Goal: Task Accomplishment & Management: Use online tool/utility

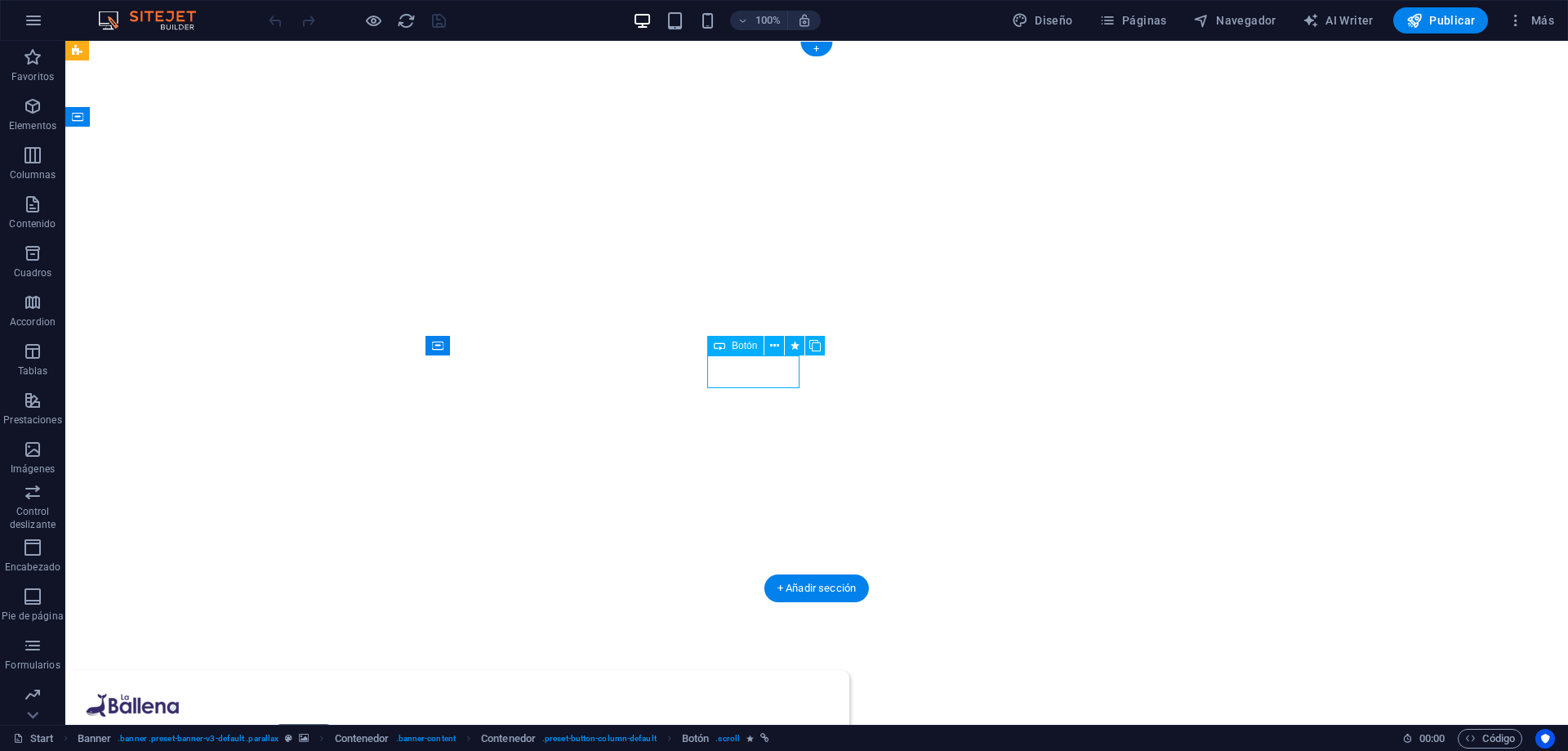
select select
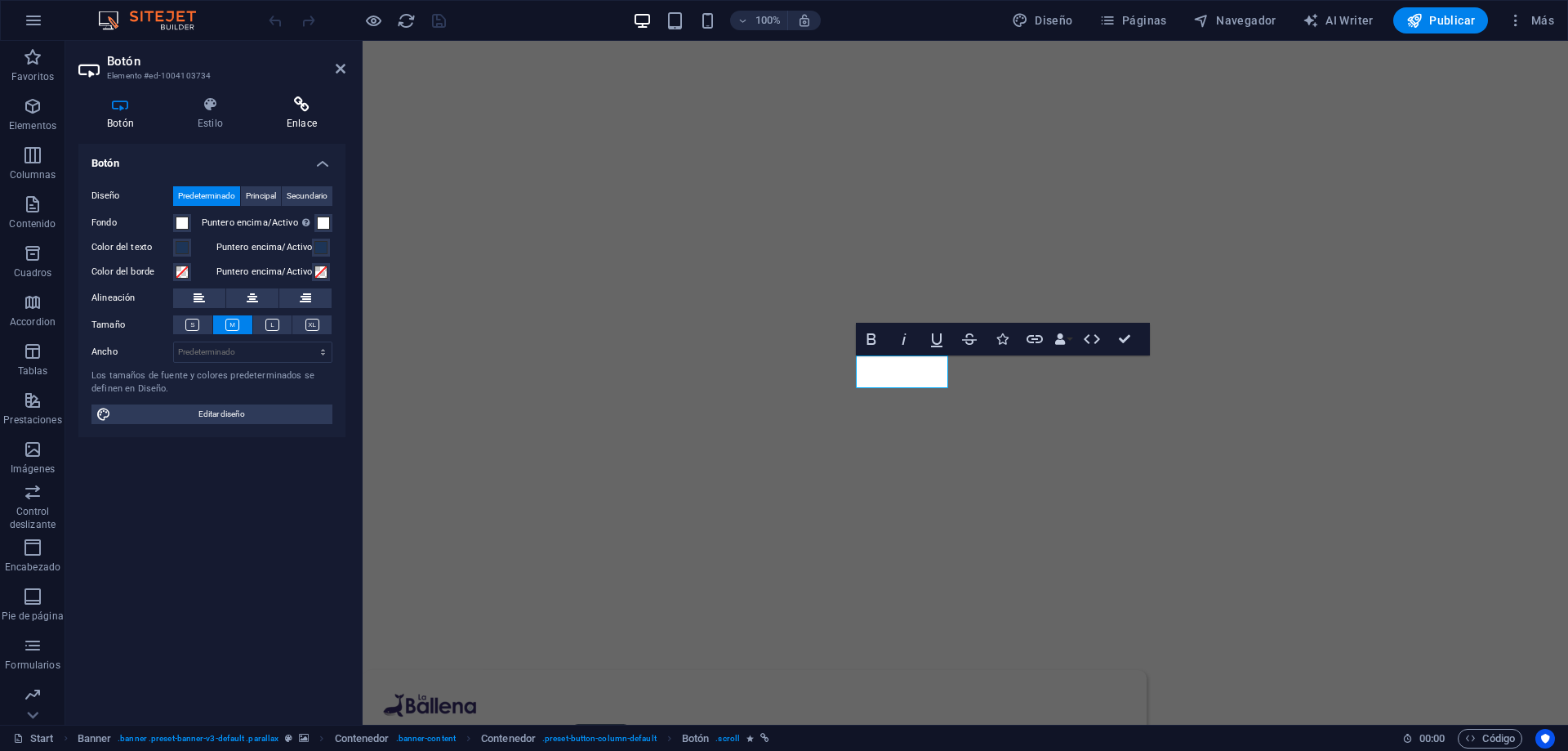
click at [297, 107] on icon at bounding box center [301, 104] width 87 height 16
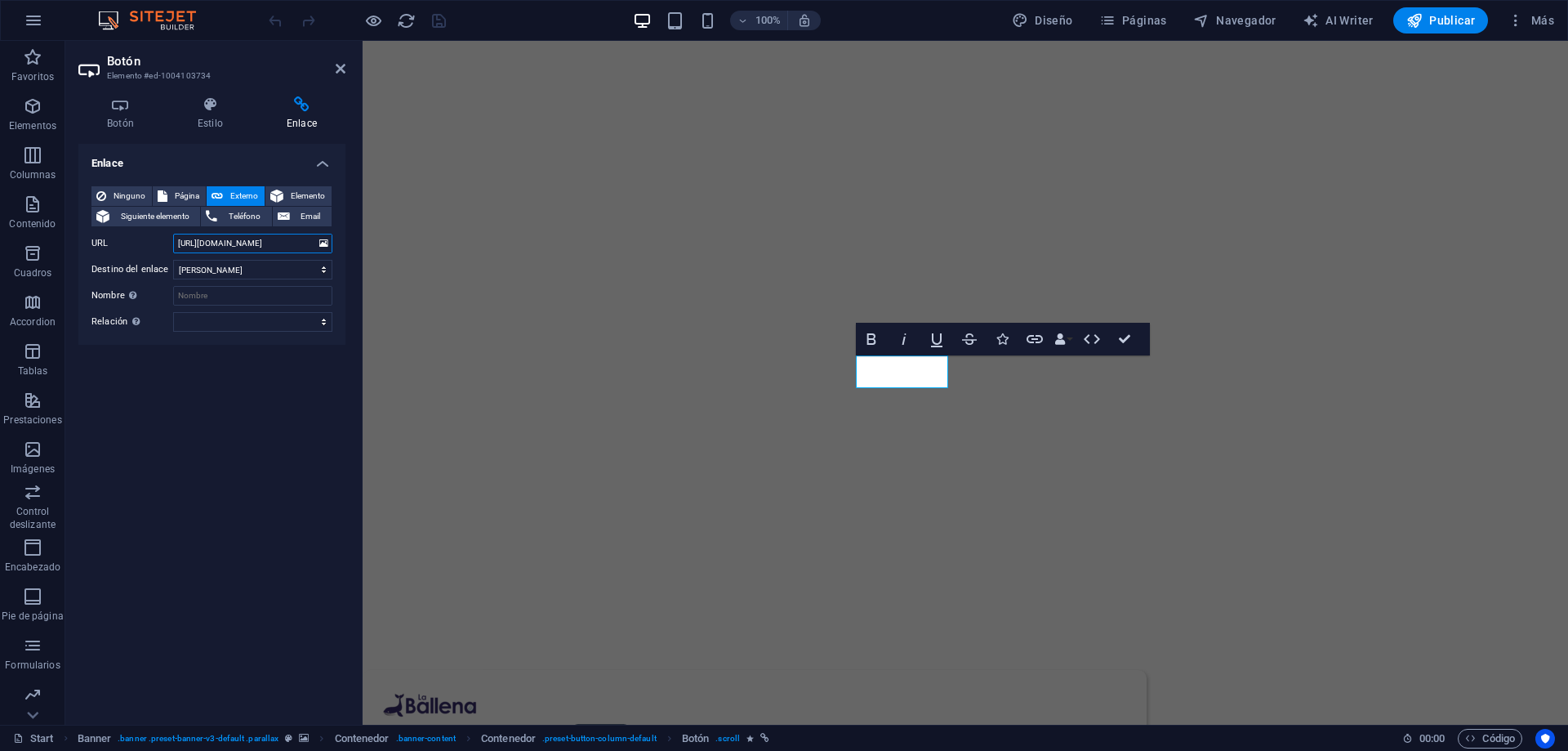
click at [193, 244] on input "[URL][DOMAIN_NAME]" at bounding box center [252, 243] width 159 height 20
click at [269, 242] on input "[URL][DOMAIN_NAME]" at bounding box center [252, 243] width 159 height 20
type input "[URL][DOMAIN_NAME]"
click at [442, 25] on icon "save" at bounding box center [439, 21] width 19 height 19
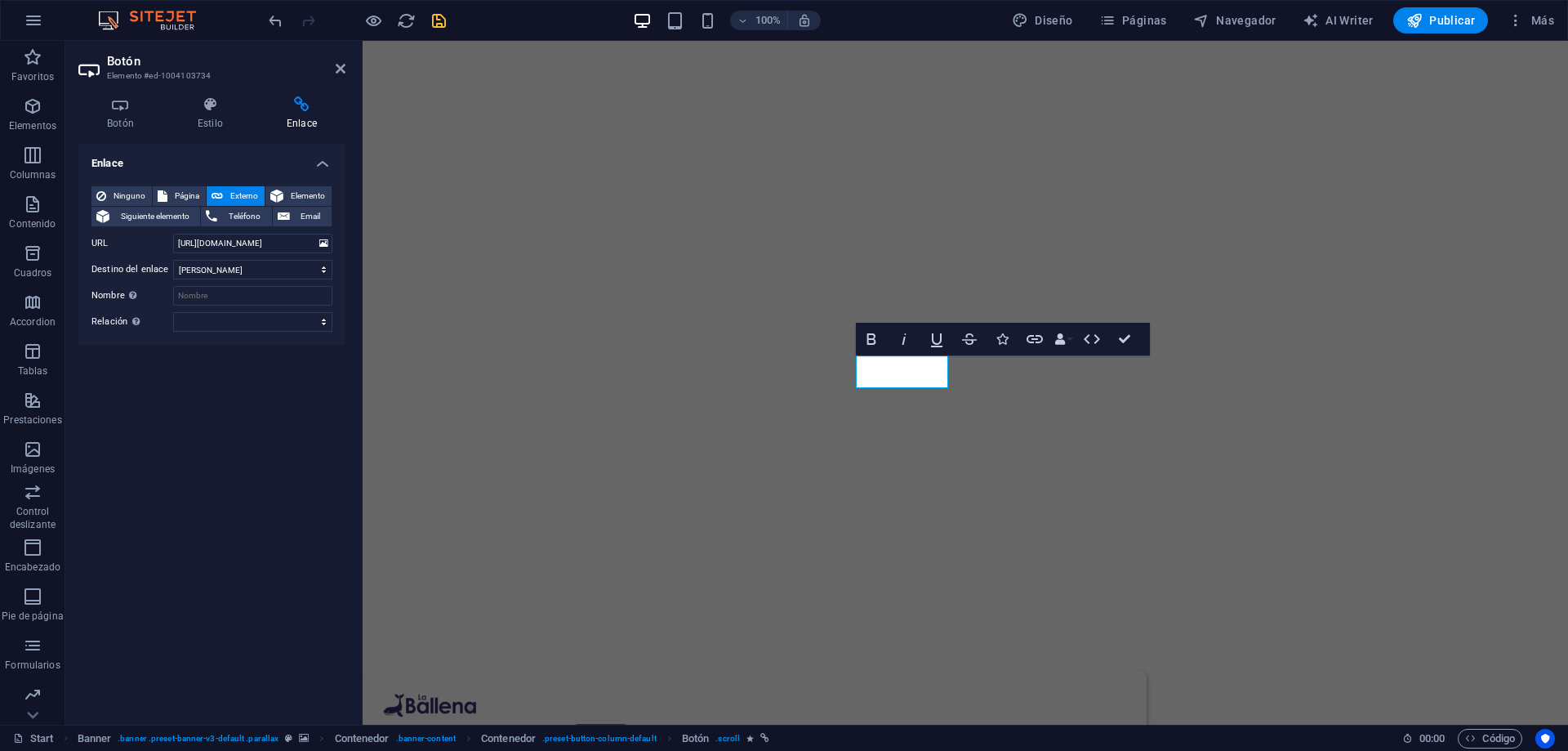
checkbox input "false"
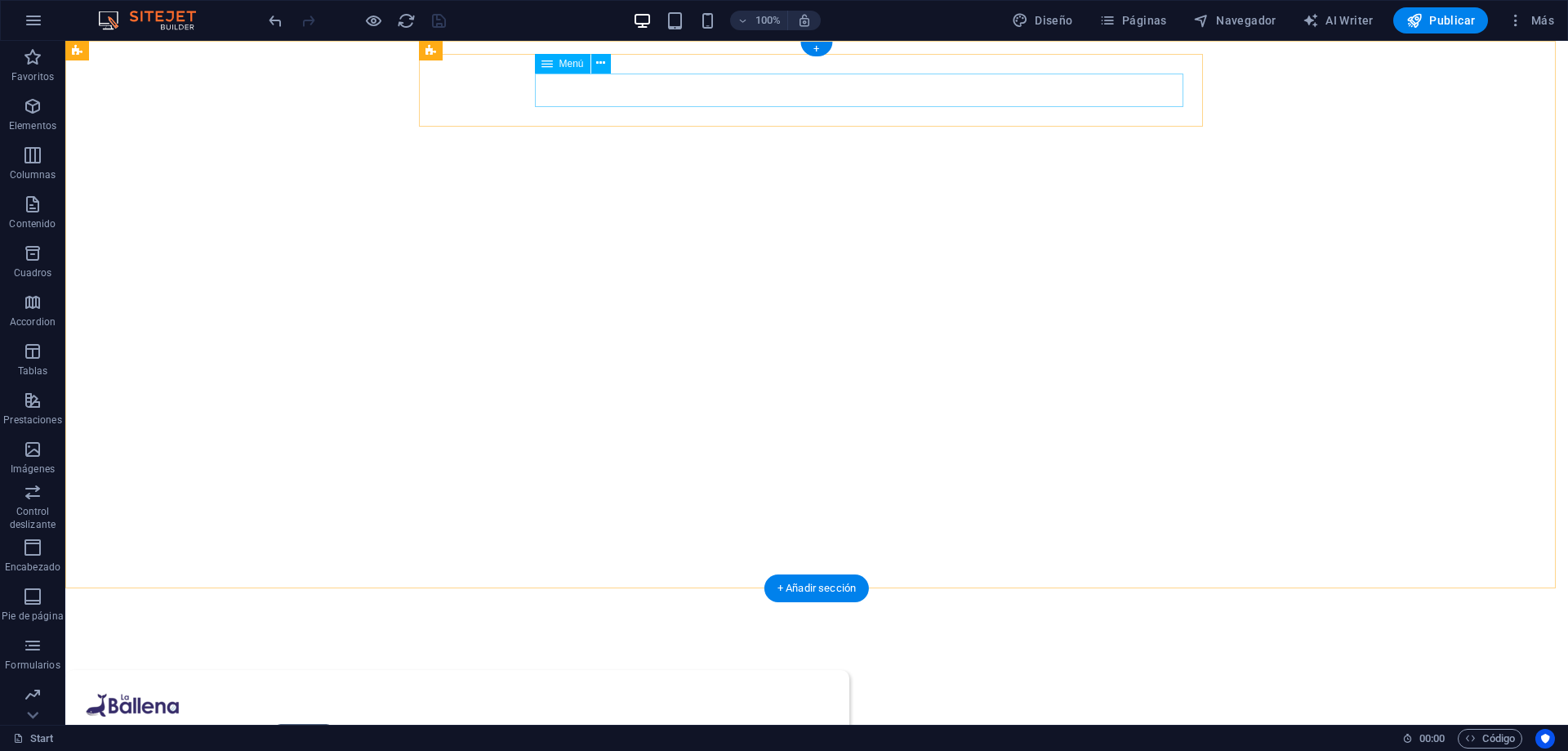
click at [734, 724] on nav "Home shop nosotros Servicios ubicación Contacto" at bounding box center [457, 741] width 745 height 34
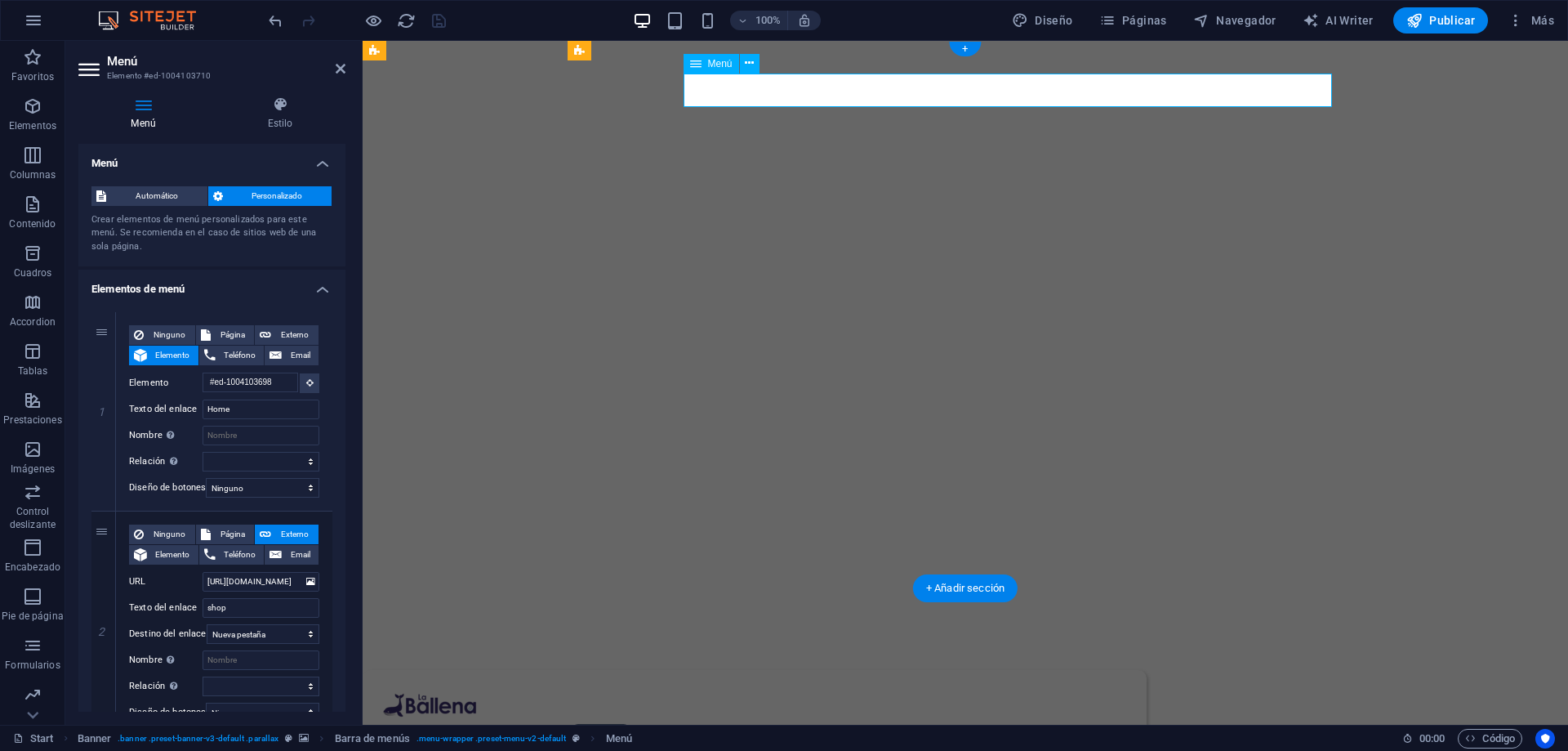
click at [868, 724] on nav "Home shop nosotros Servicios ubicación Contacto" at bounding box center [754, 741] width 745 height 34
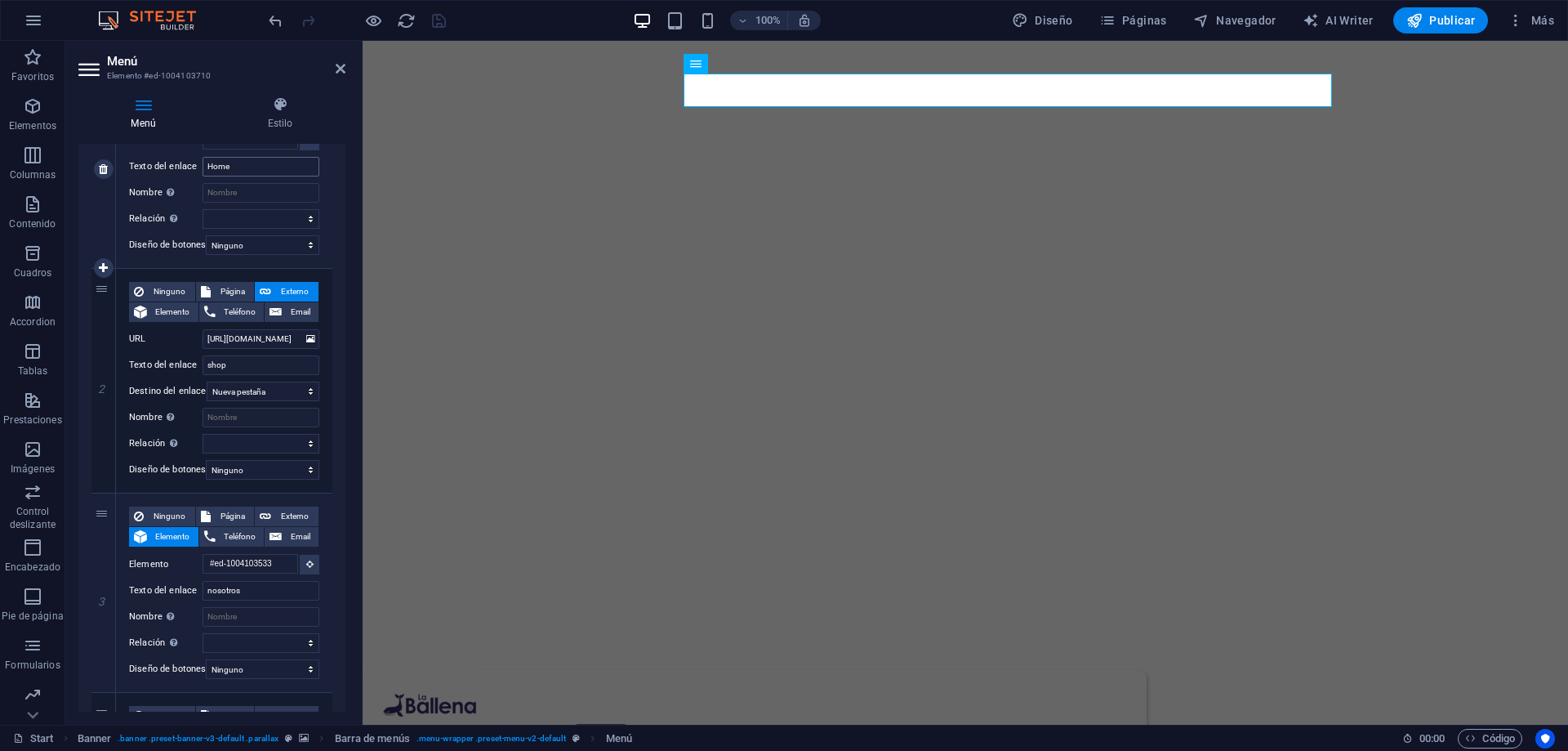
scroll to position [327, 0]
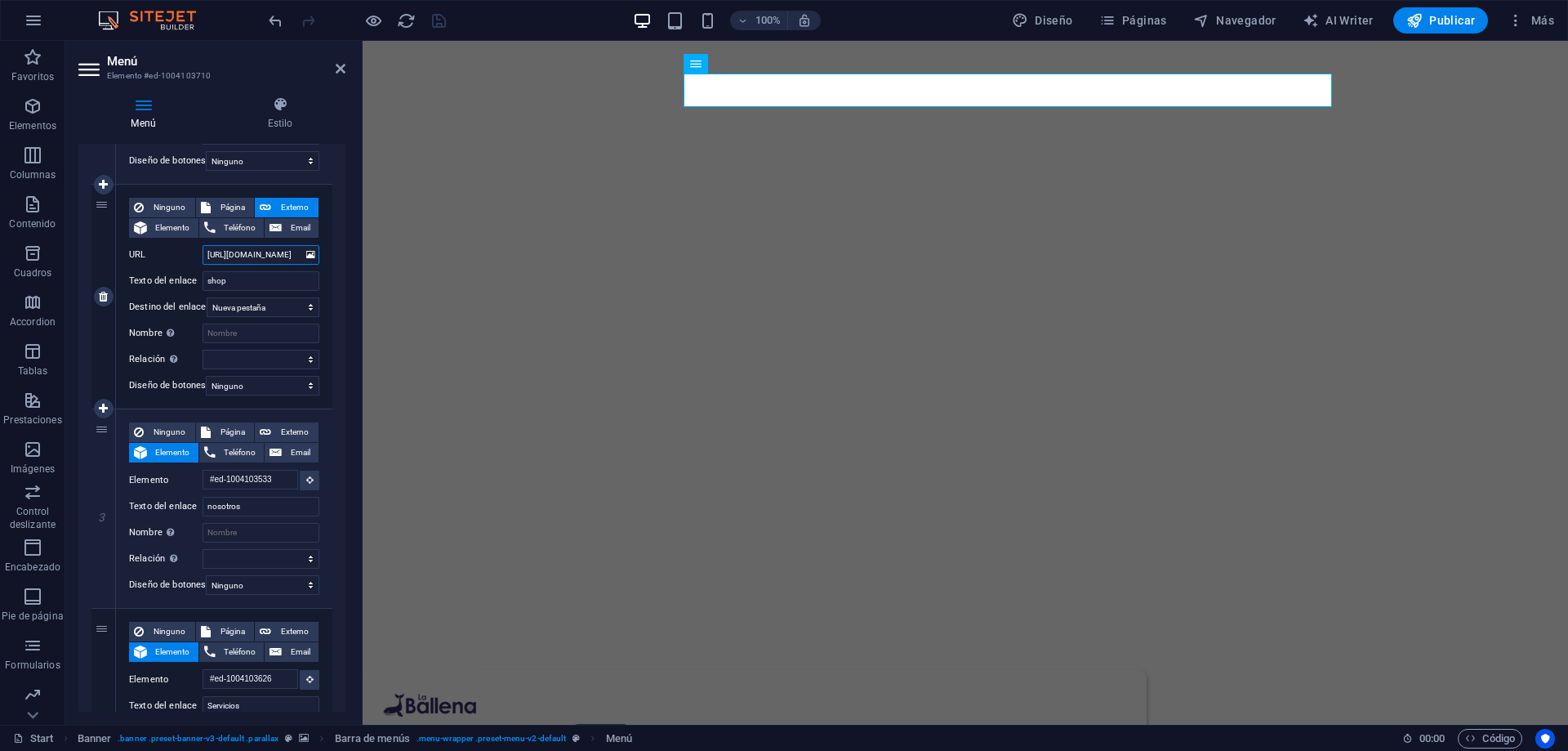
click at [266, 253] on input "[URL][DOMAIN_NAME]" at bounding box center [261, 254] width 117 height 20
click at [222, 252] on input "[URL][DOMAIN_NAME]" at bounding box center [261, 254] width 117 height 20
type input "[URL][DOMAIN_NAME]"
select select
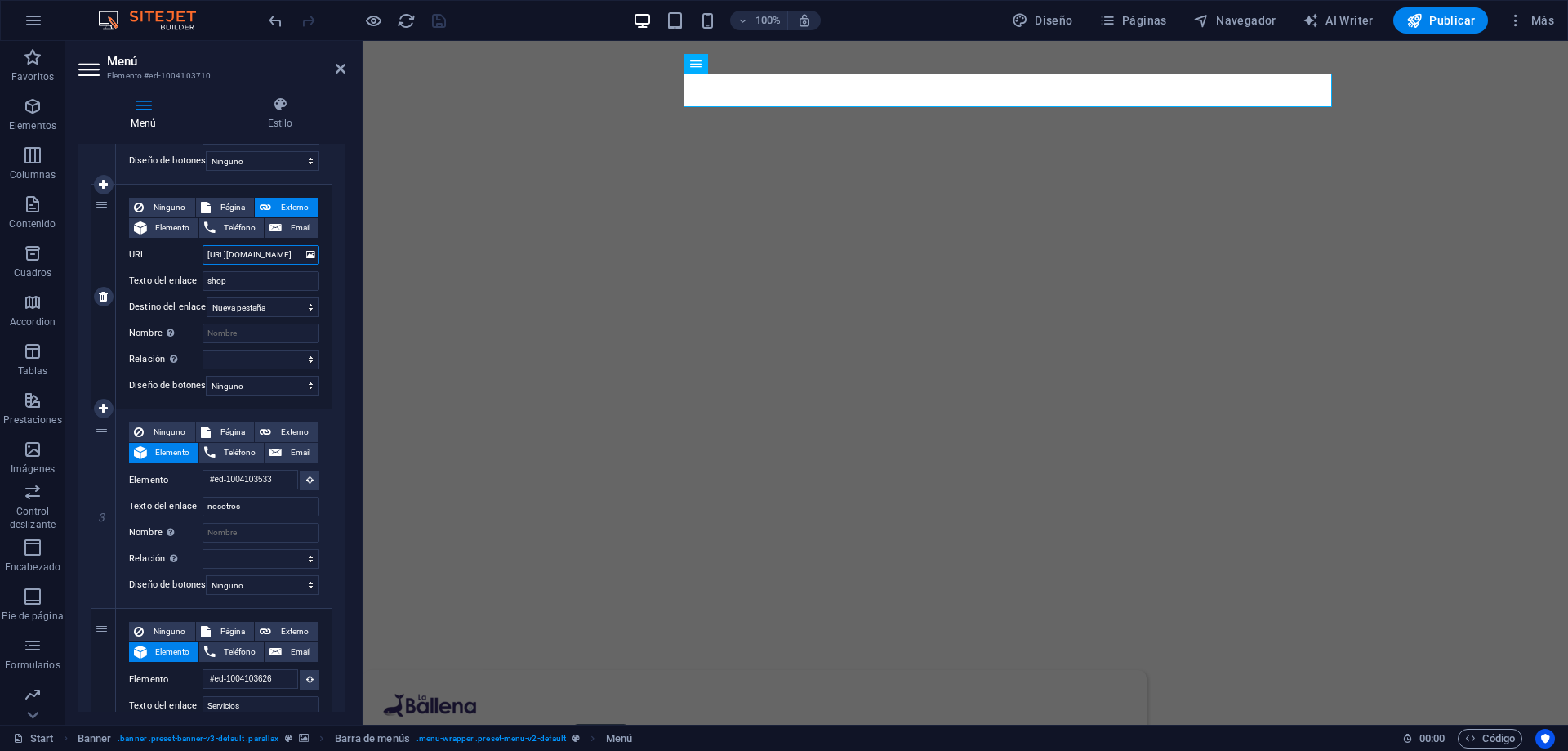
select select
click at [293, 256] on input "[URL][DOMAIN_NAME]" at bounding box center [261, 254] width 117 height 20
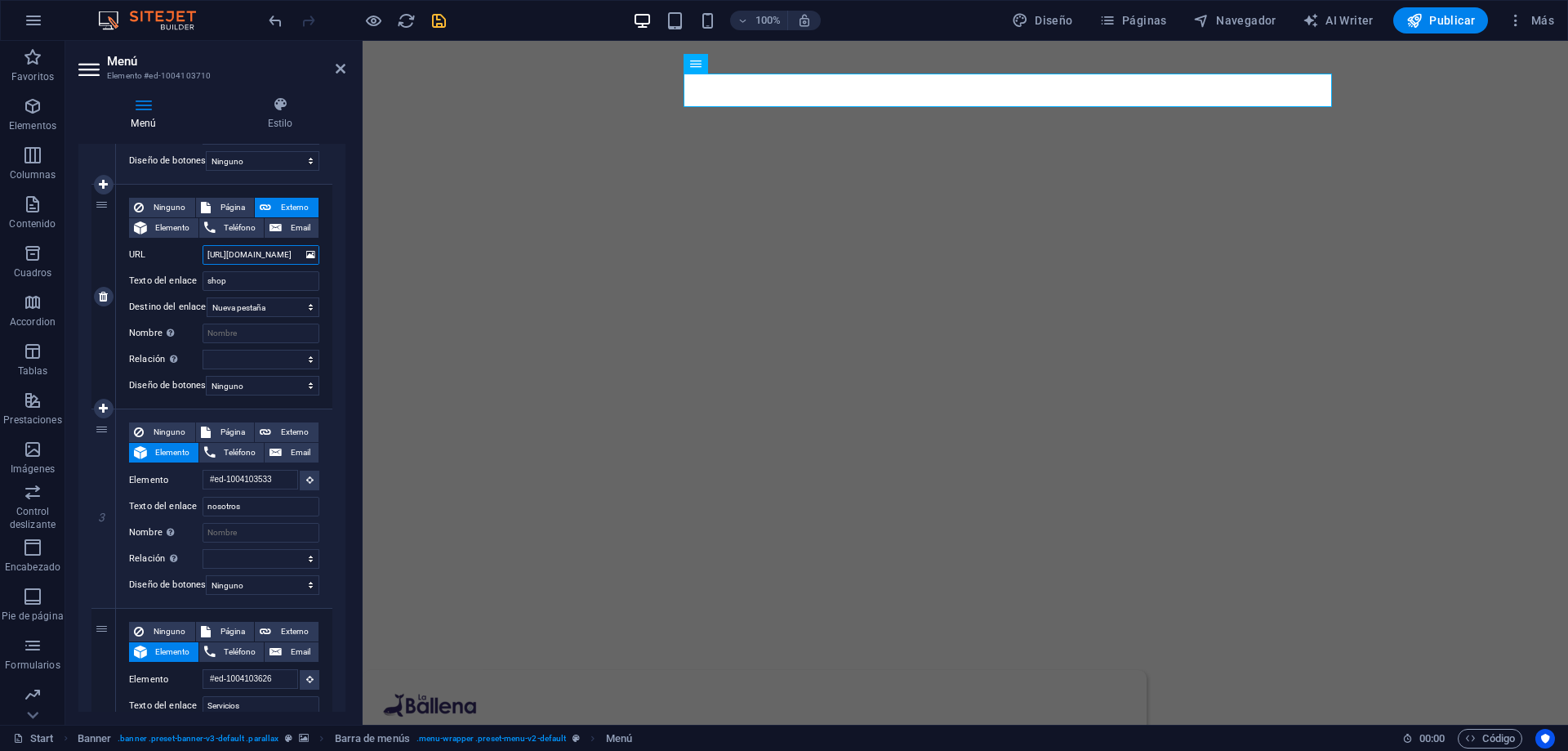
click at [293, 256] on input "[URL][DOMAIN_NAME]" at bounding box center [261, 254] width 117 height 20
type input "[URL].uy"
select select
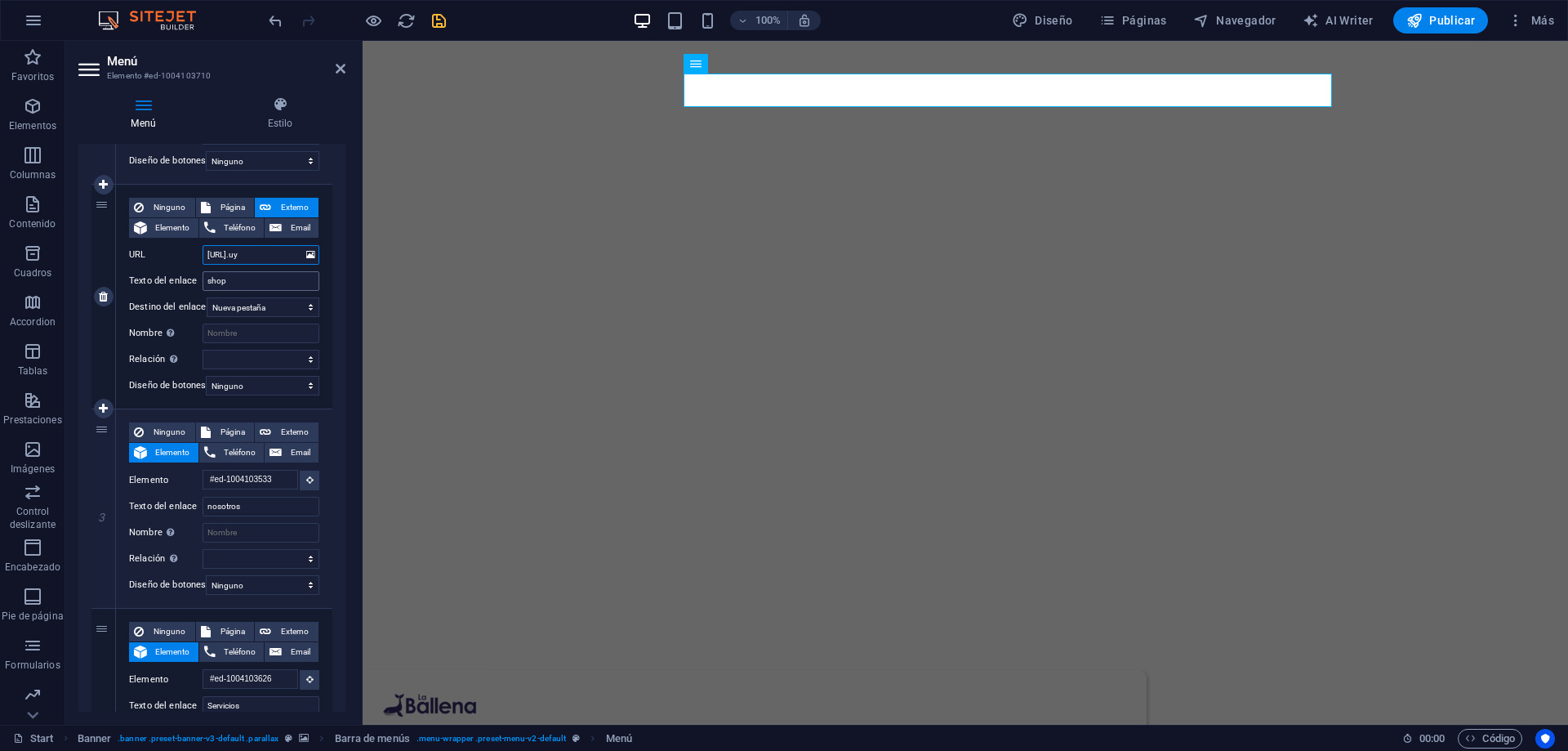
select select
type input "[URL][DOMAIN_NAME]"
select select
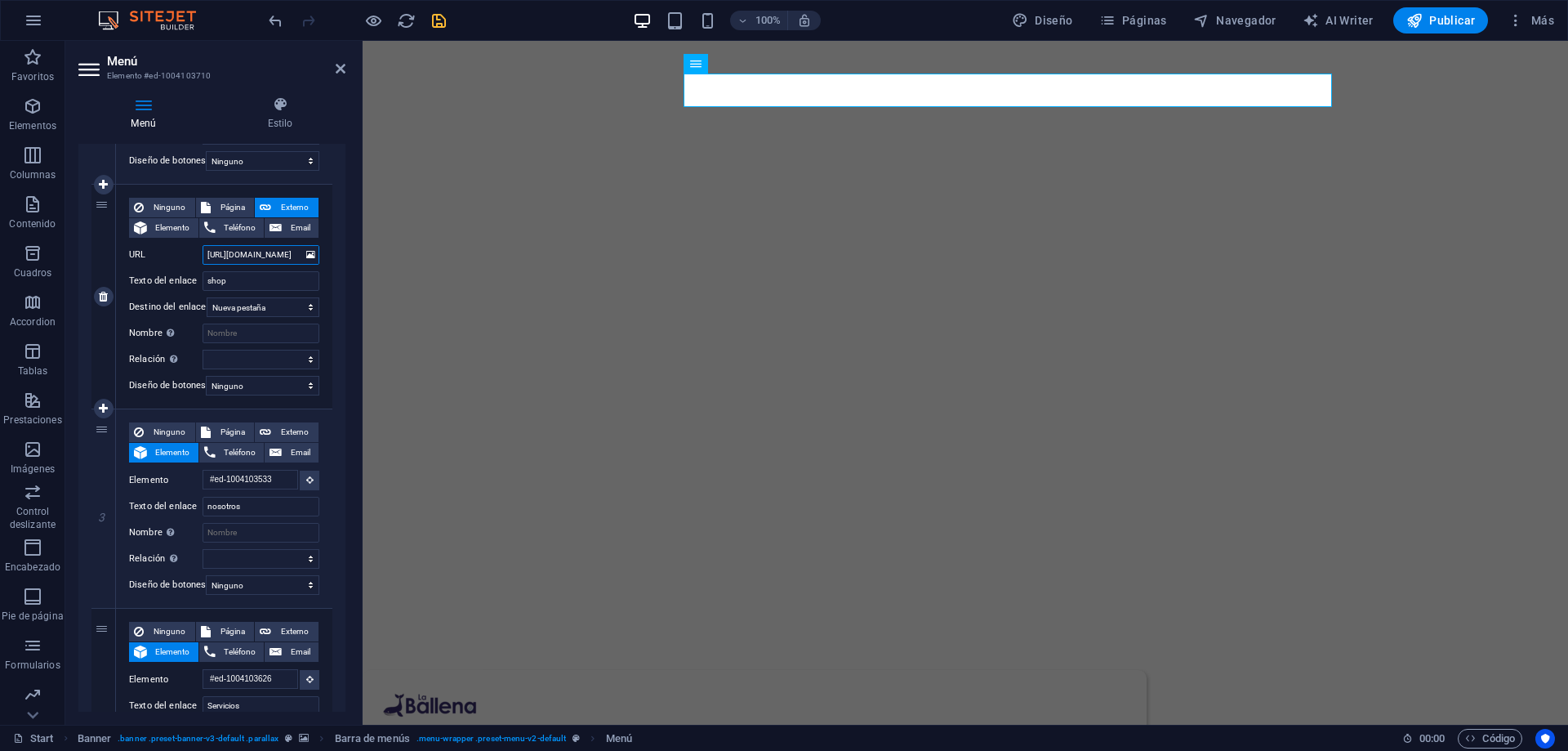
select select
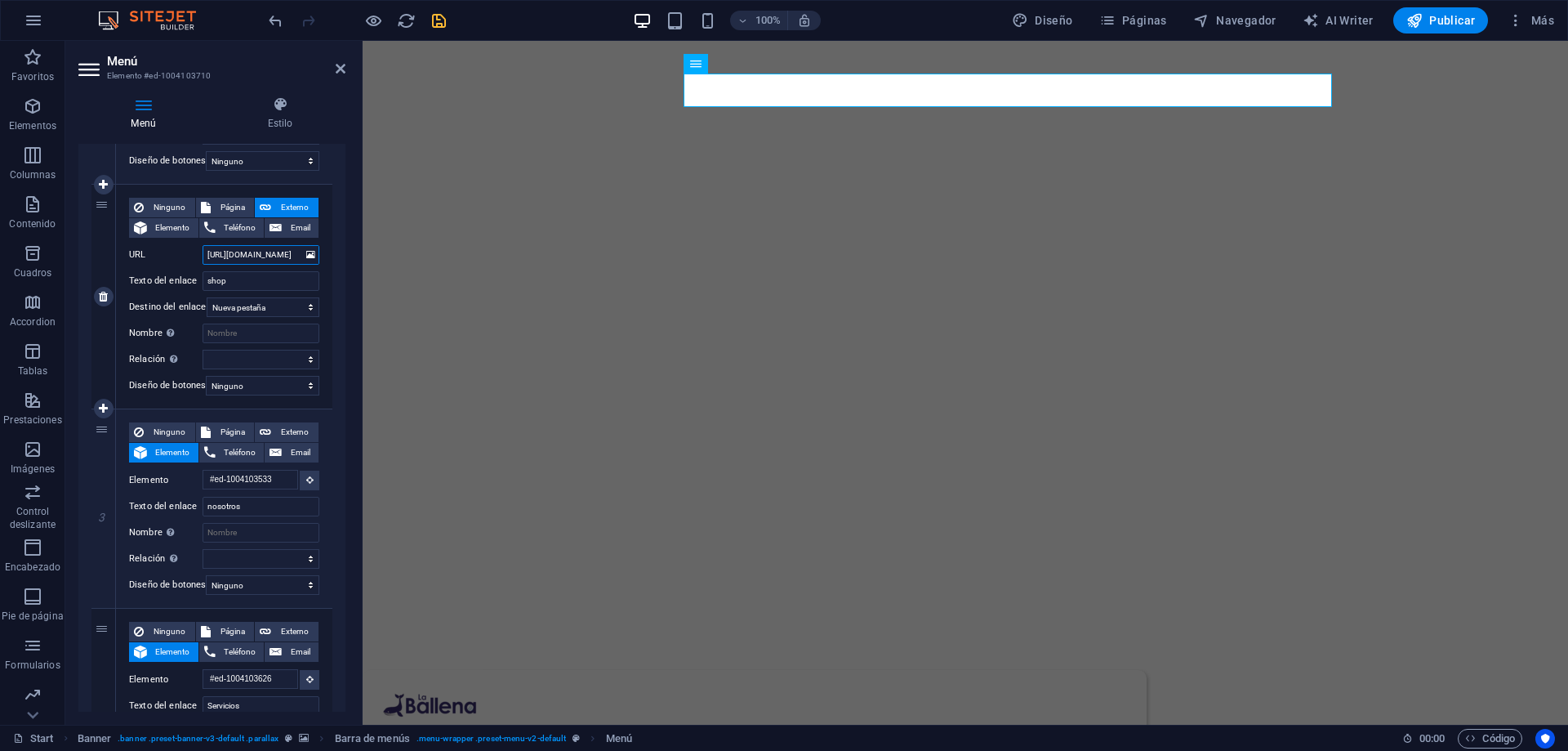
type input "[URL][DOMAIN_NAME]"
click at [321, 257] on div "Ninguno Página Externo Elemento Teléfono Email Página Start Subpage Legal Notic…" at bounding box center [224, 296] width 216 height 224
drag, startPoint x: 290, startPoint y: 253, endPoint x: 331, endPoint y: 267, distance: 43.3
click at [331, 267] on div "1 Ninguno Página Externo Elemento Teléfono Email Página Start Subpage Legal Not…" at bounding box center [212, 595] width 267 height 1247
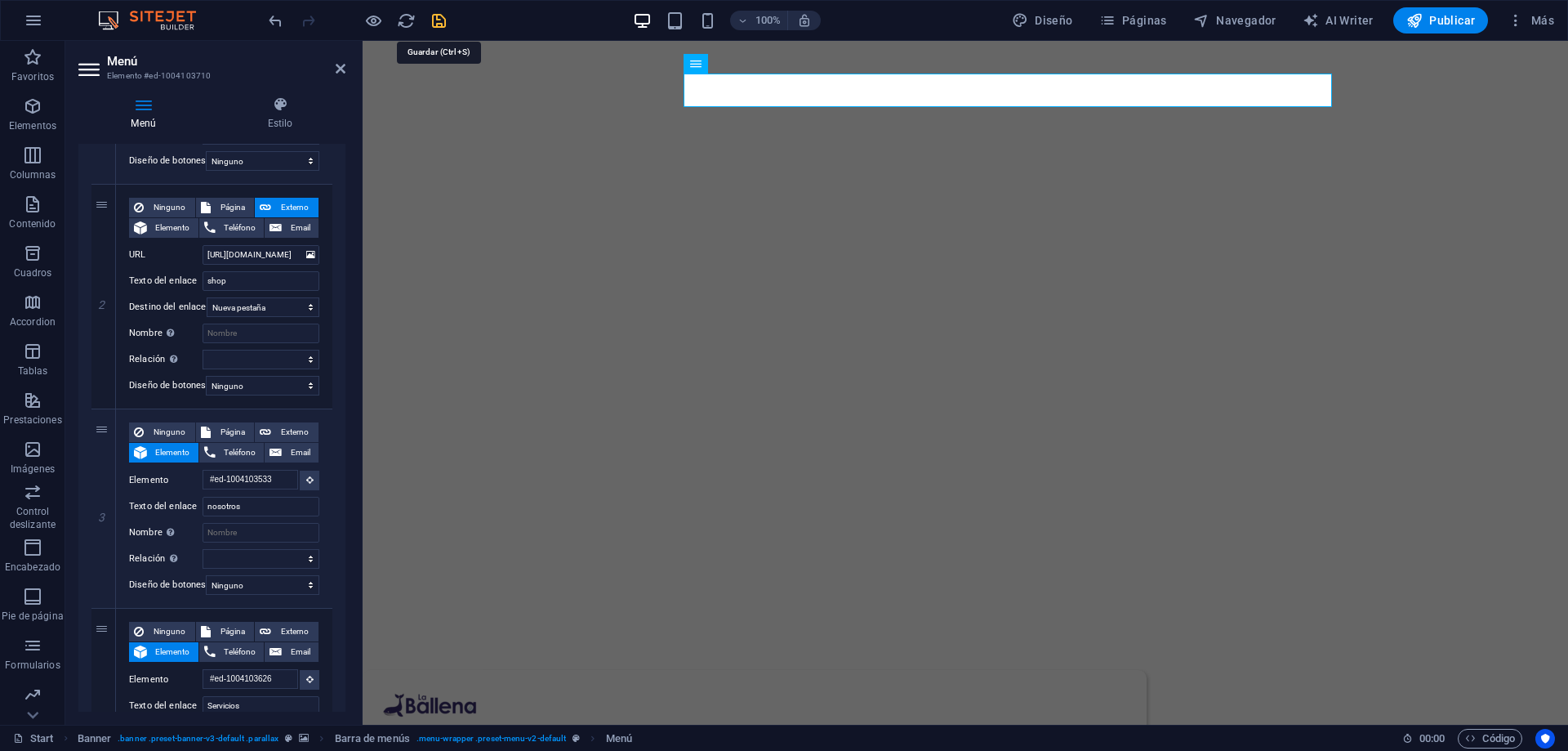
click at [441, 28] on icon "save" at bounding box center [439, 21] width 19 height 19
checkbox input "false"
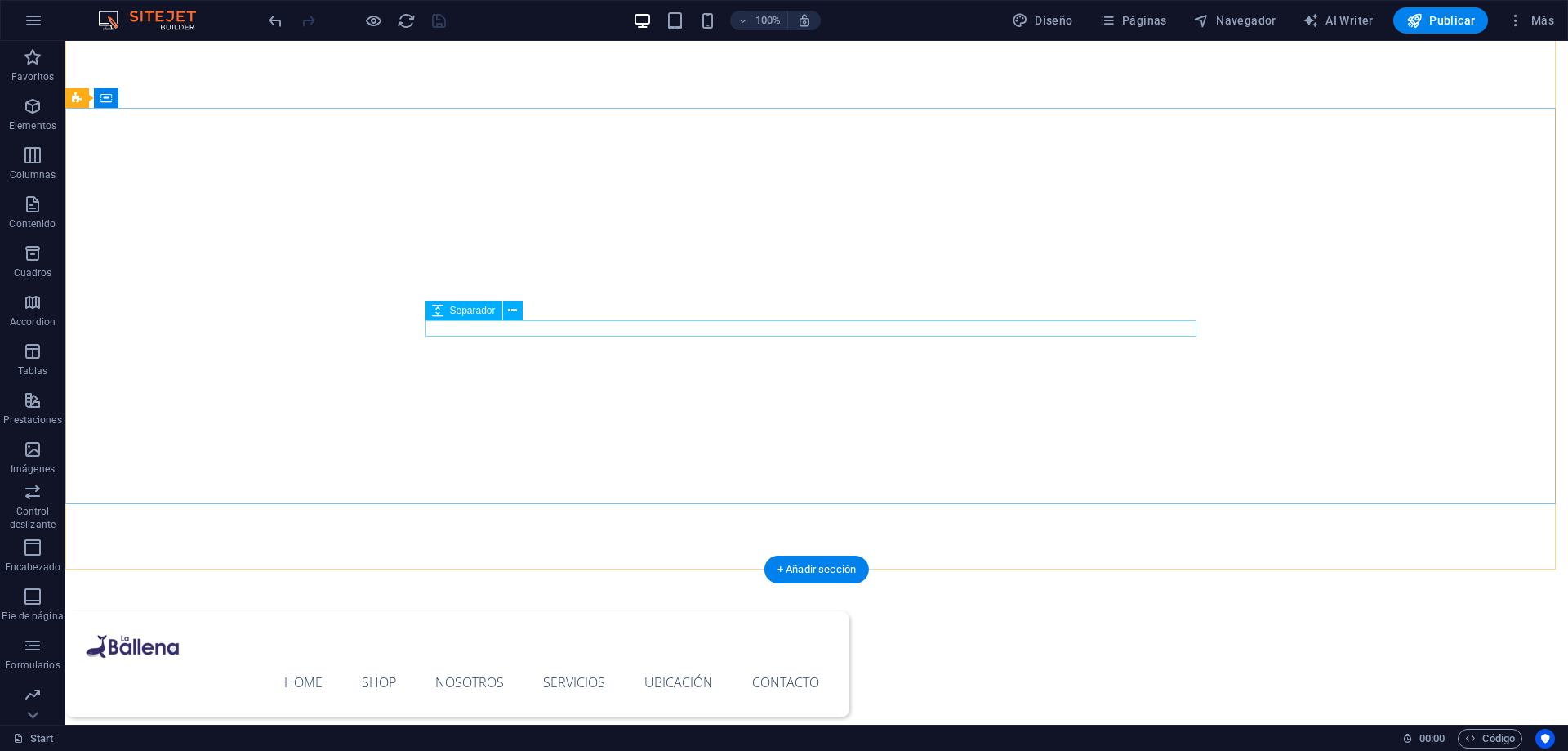
scroll to position [0, 0]
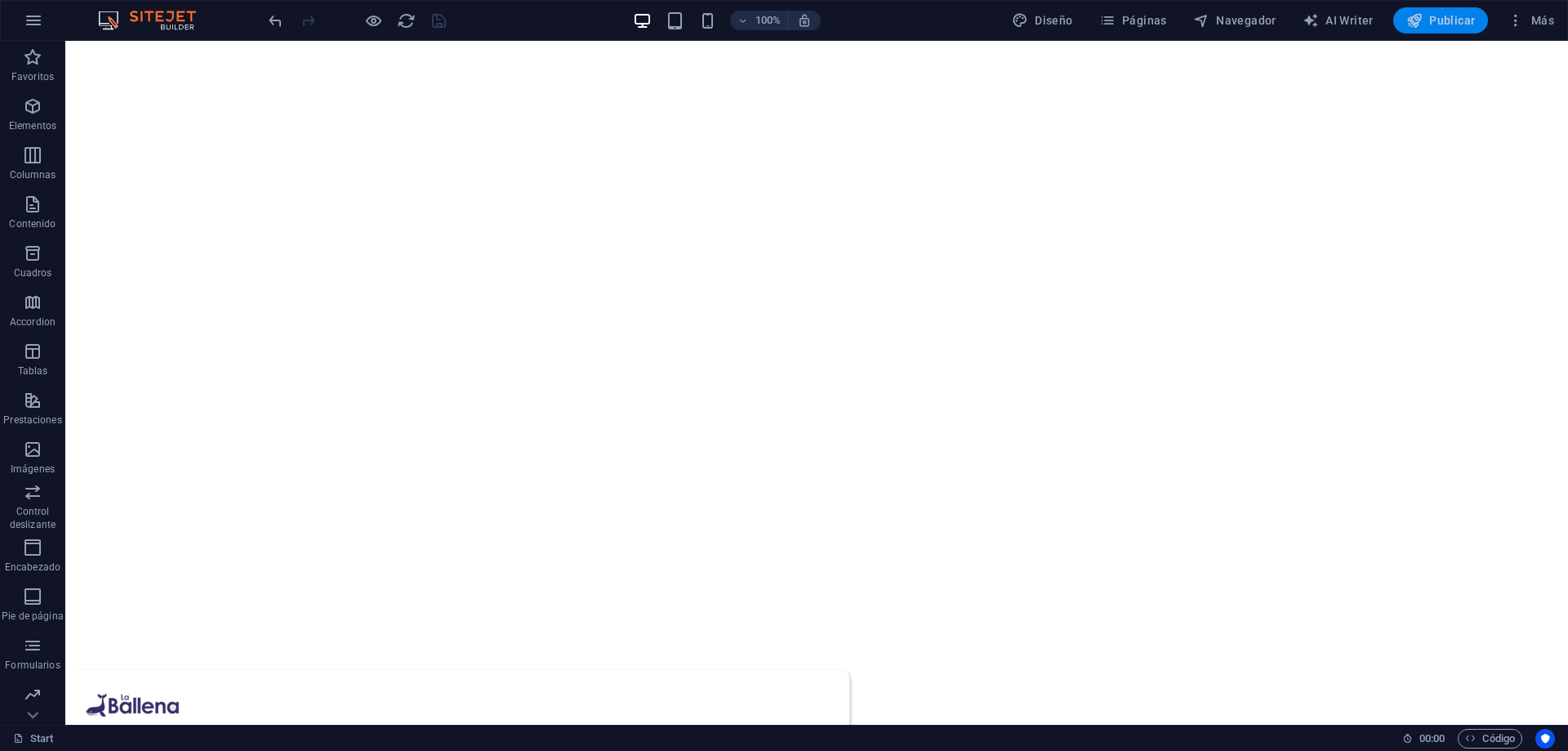
click at [1440, 21] on span "Publicar" at bounding box center [1441, 20] width 70 height 16
